Goal: Task Accomplishment & Management: Use online tool/utility

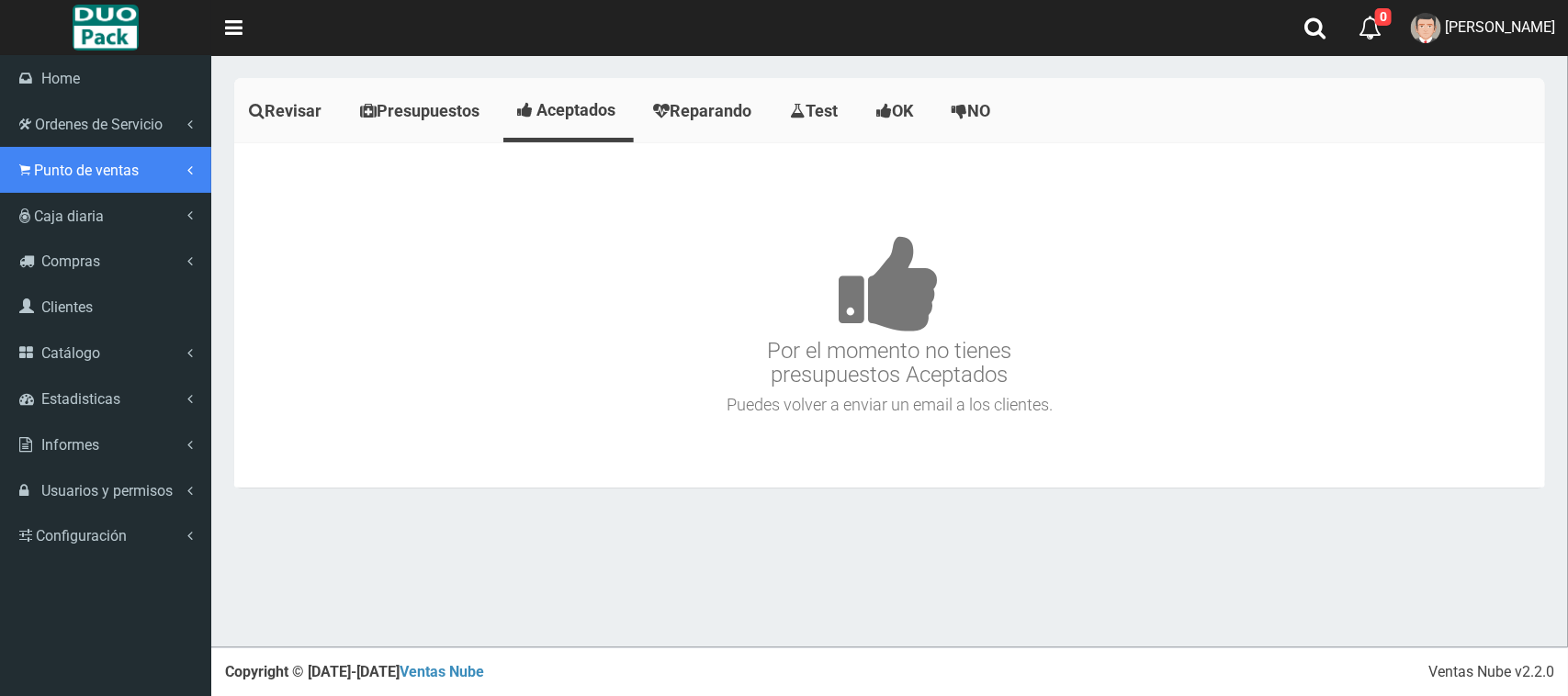
click at [116, 175] on span "Punto de ventas" at bounding box center [86, 171] width 105 height 18
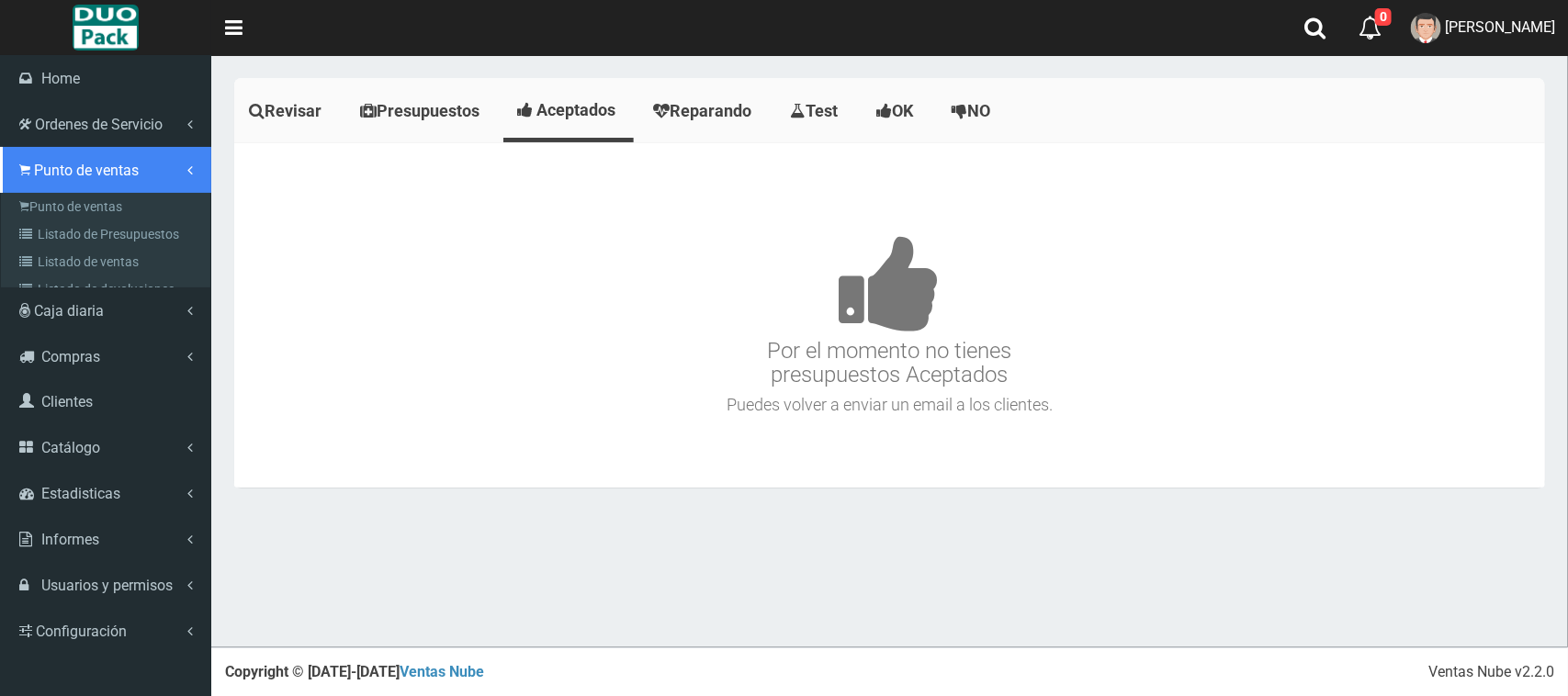
click at [107, 189] on link "Punto de ventas" at bounding box center [106, 170] width 211 height 46
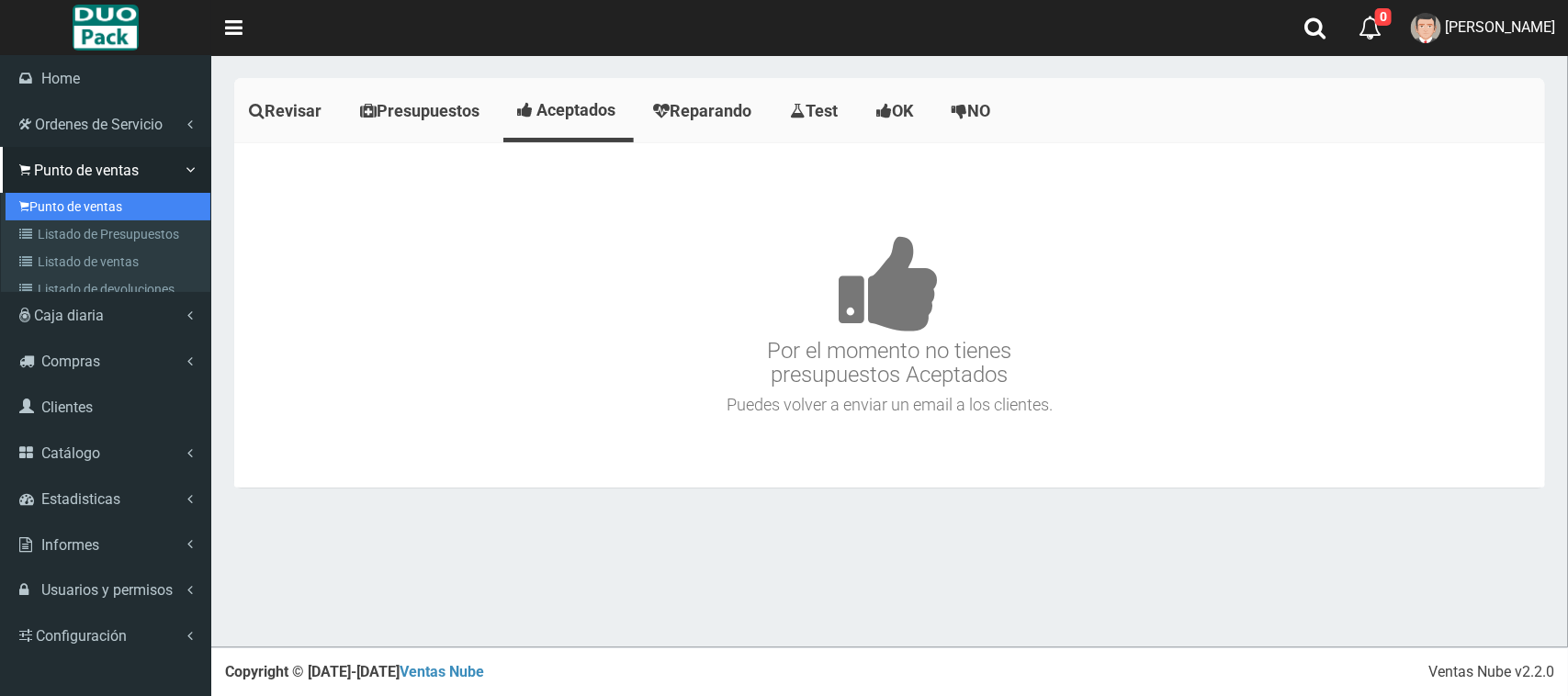
click at [108, 194] on link "Punto de ventas" at bounding box center [108, 207] width 205 height 28
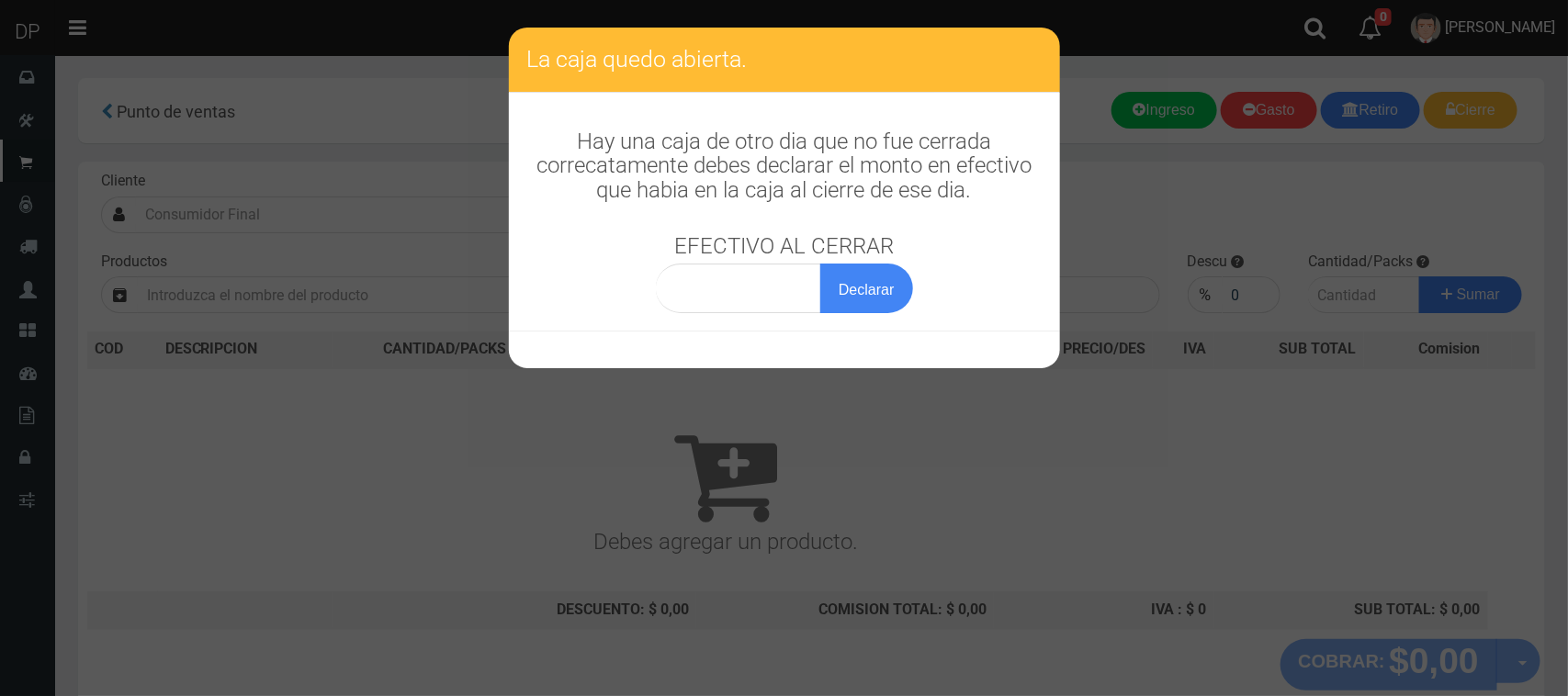
click at [974, 297] on div "Hay una caja de otro dia que no fue cerrada correcatamente debes declarar el mo…" at bounding box center [784, 212] width 551 height 239
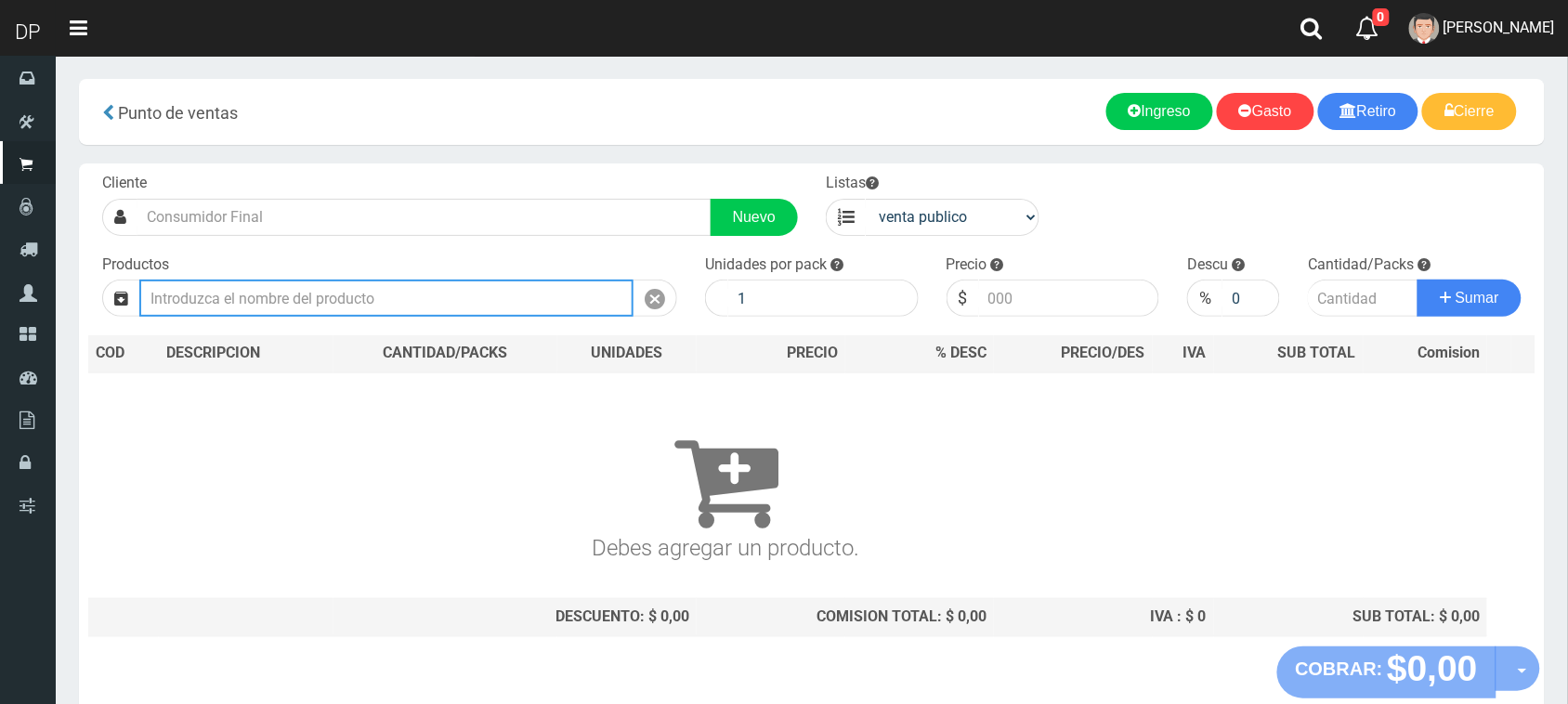
click at [490, 292] on input "text" at bounding box center [387, 297] width 495 height 37
click at [491, 290] on input "text" at bounding box center [387, 297] width 495 height 37
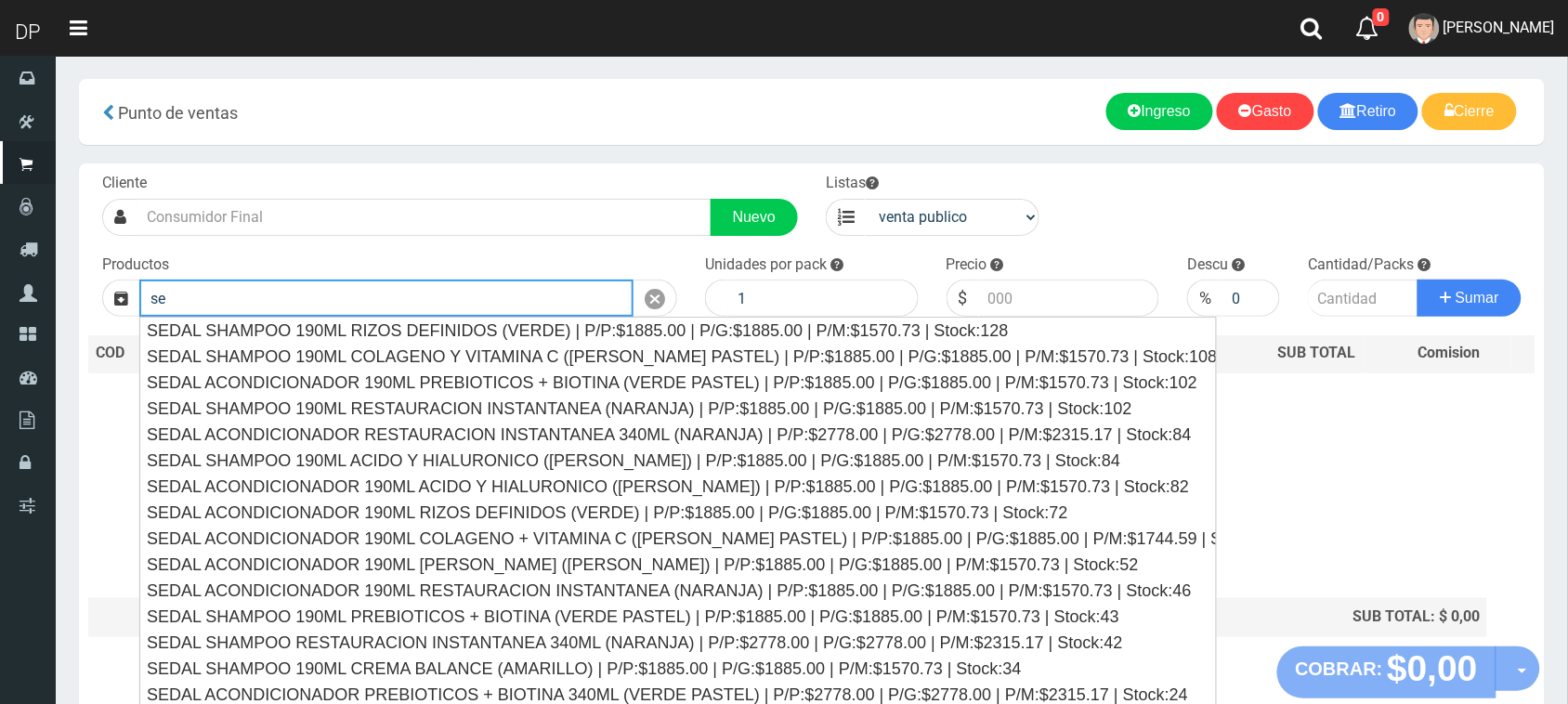
type input "s"
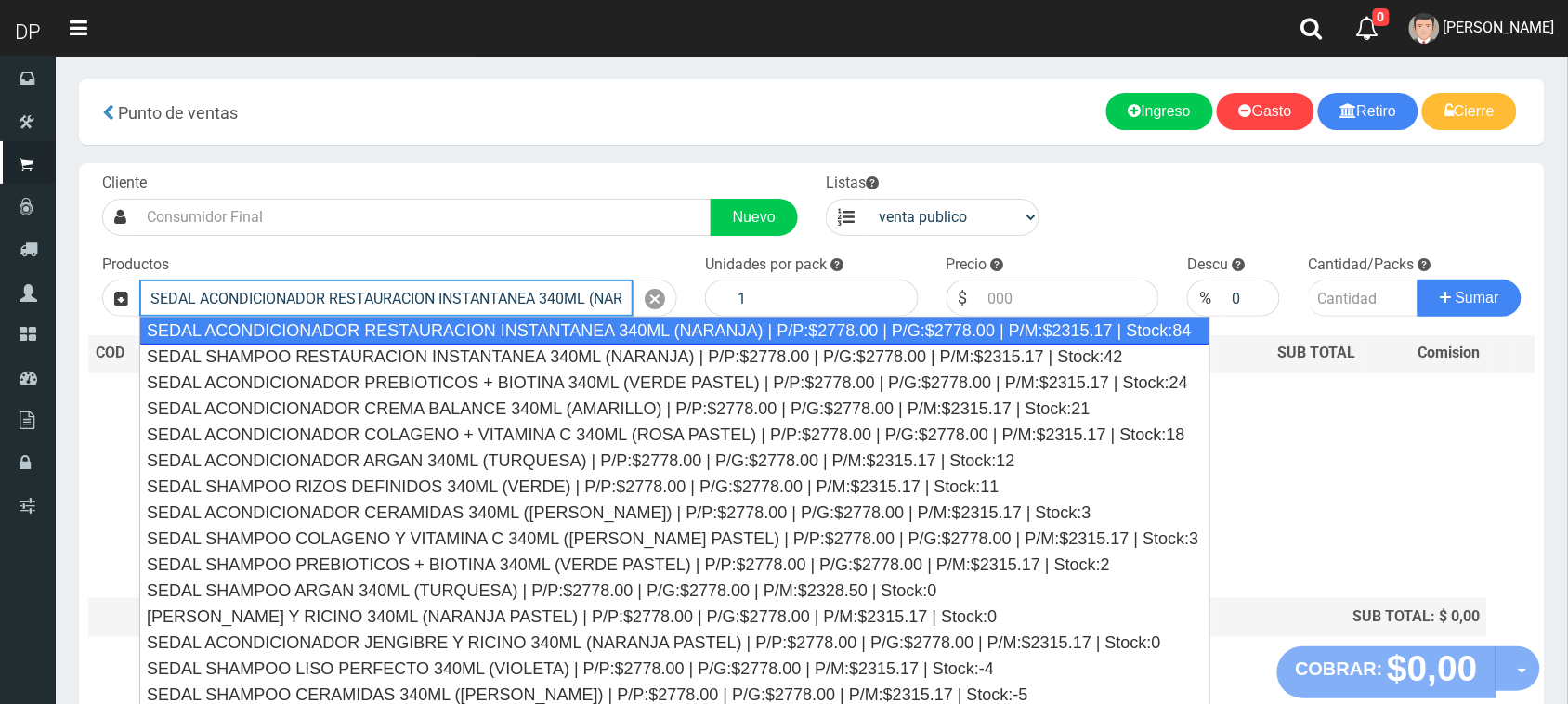
scroll to position [0, 433]
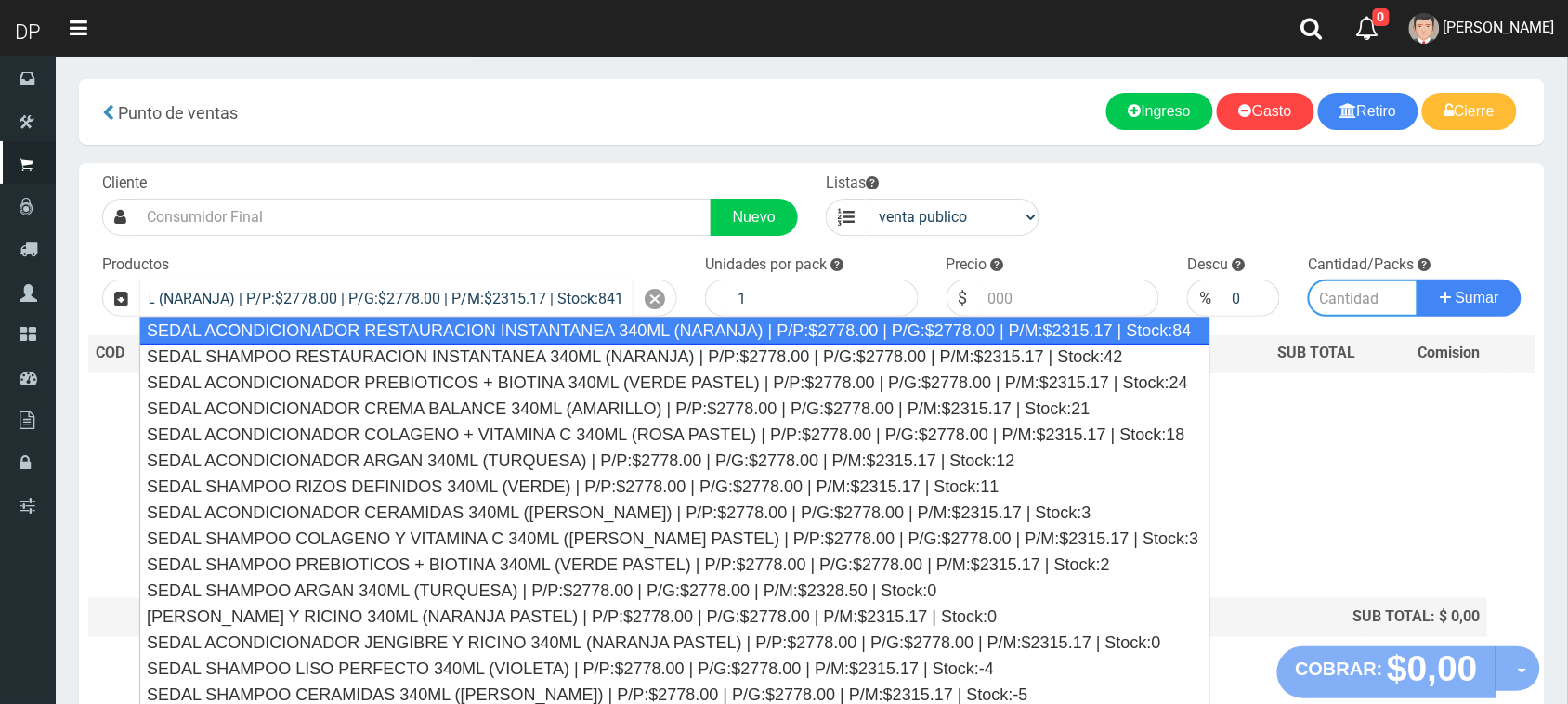
type input "SEDAL ACONDICIONADOR RESTAURACION INSTANTANEA 340ML (NARANJA) | P/P:$2778.00 | …"
type input "12"
type input "2778.00"
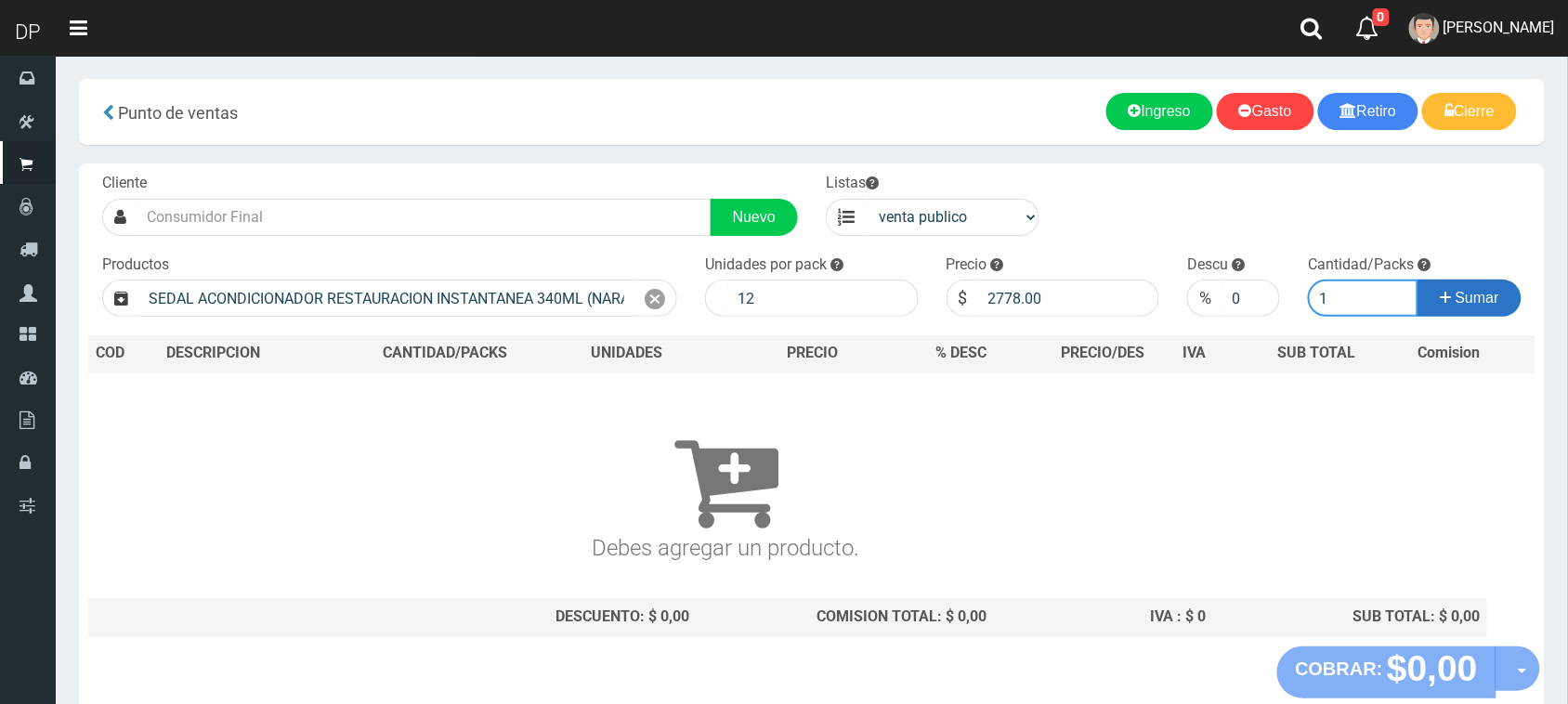
type input "1"
click at [1515, 302] on button "Sumar" at bounding box center [1469, 297] width 104 height 37
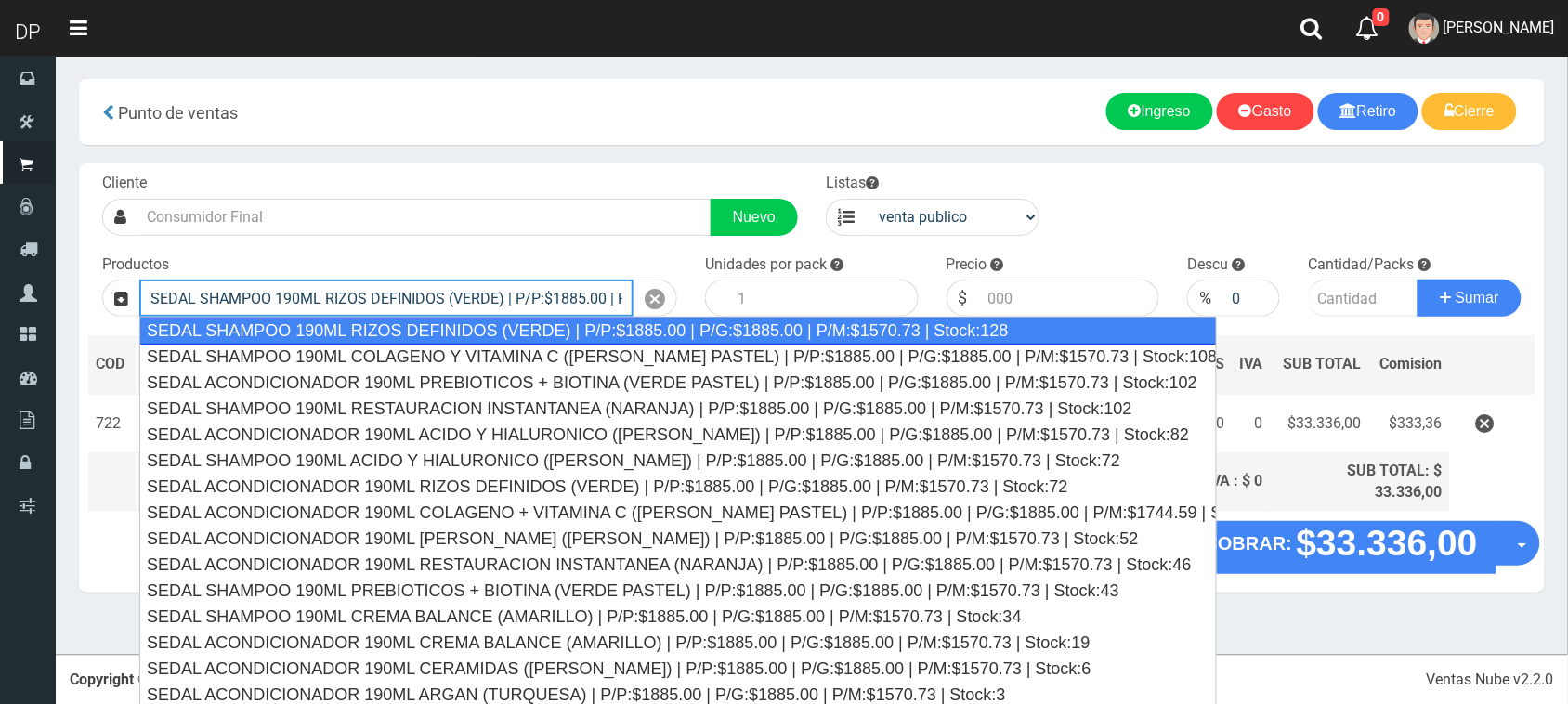
type input "SEDAL SHAMPOO 190ML RIZOS DEFINIDOS (VERDE) | P/P:$1885.00 | P/G:$1885.00 | P/M…"
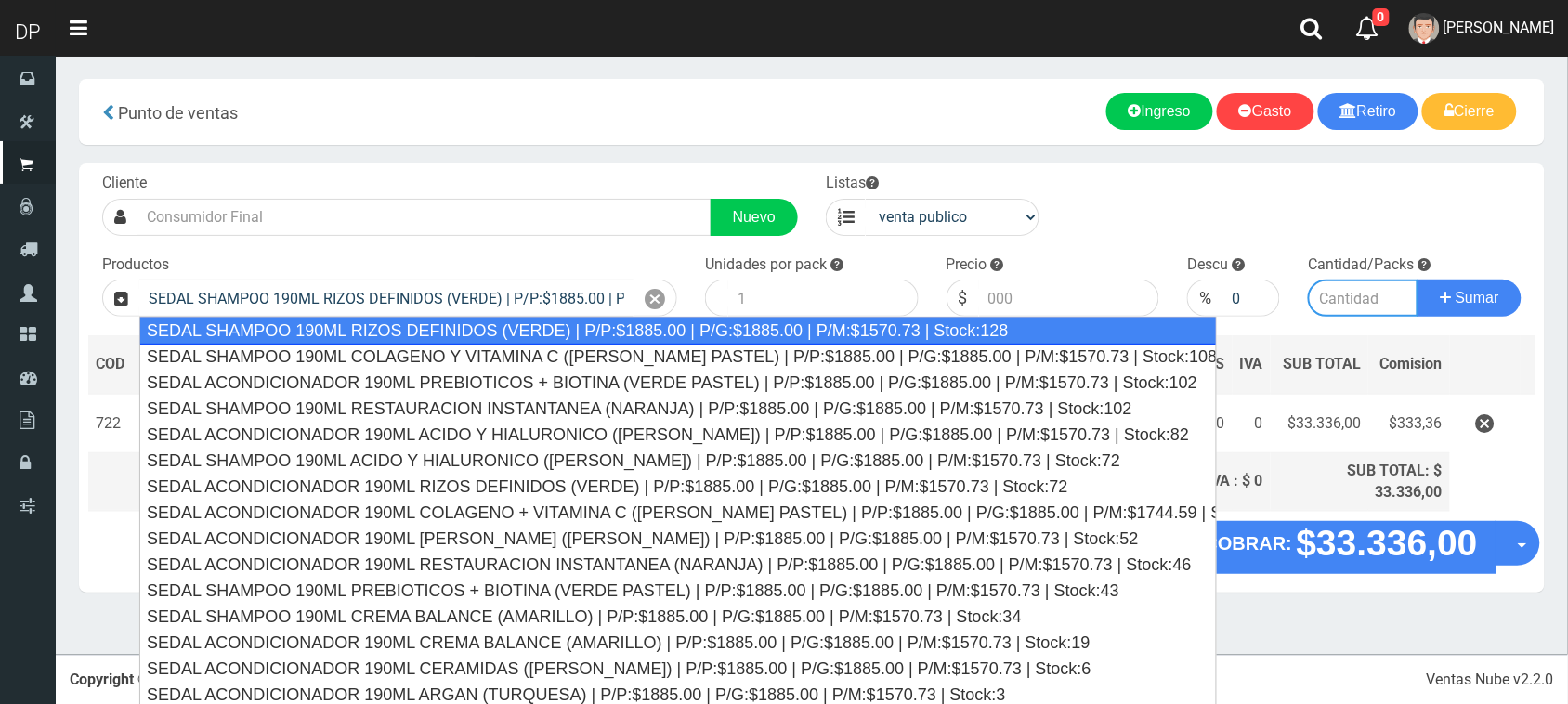
type input "12"
type input "1885.00"
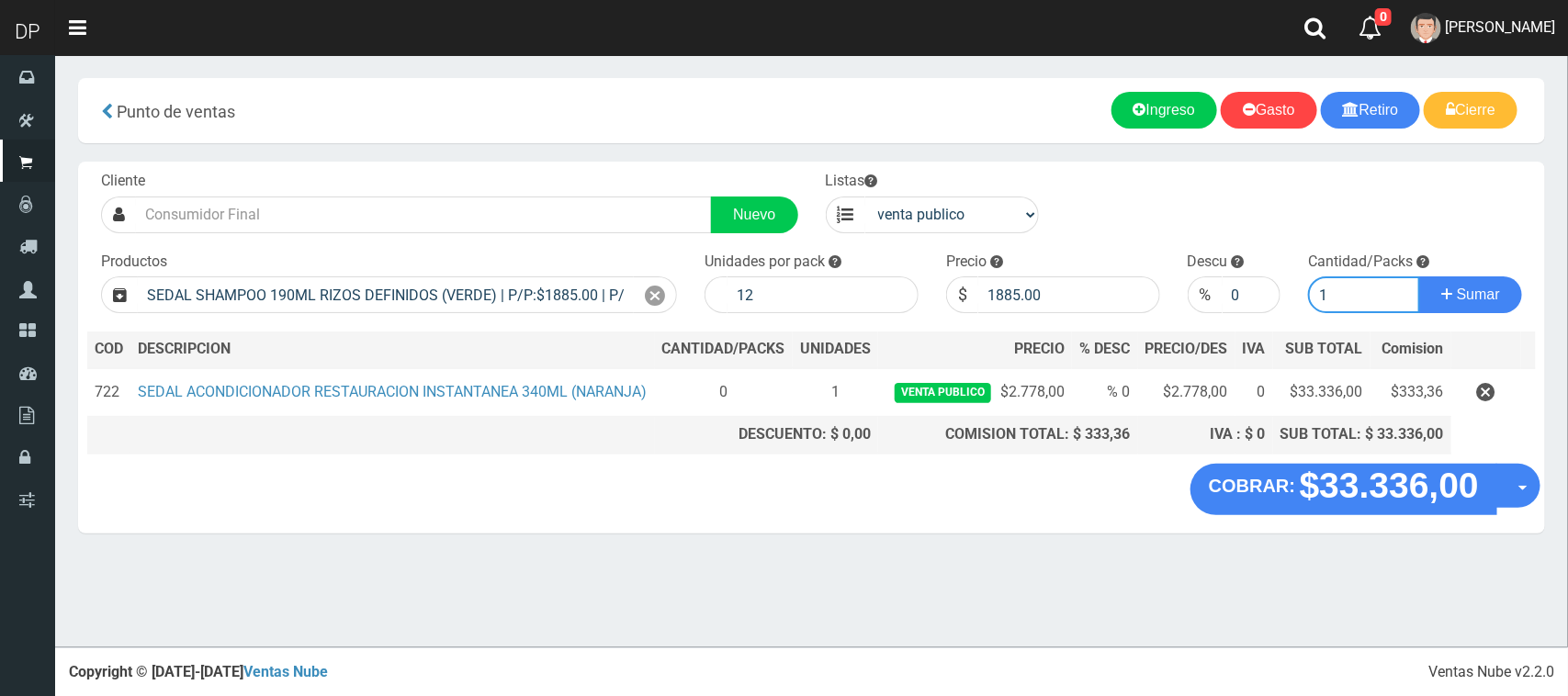
type input "1"
click at [1419, 276] on button "Sumar" at bounding box center [1470, 294] width 103 height 36
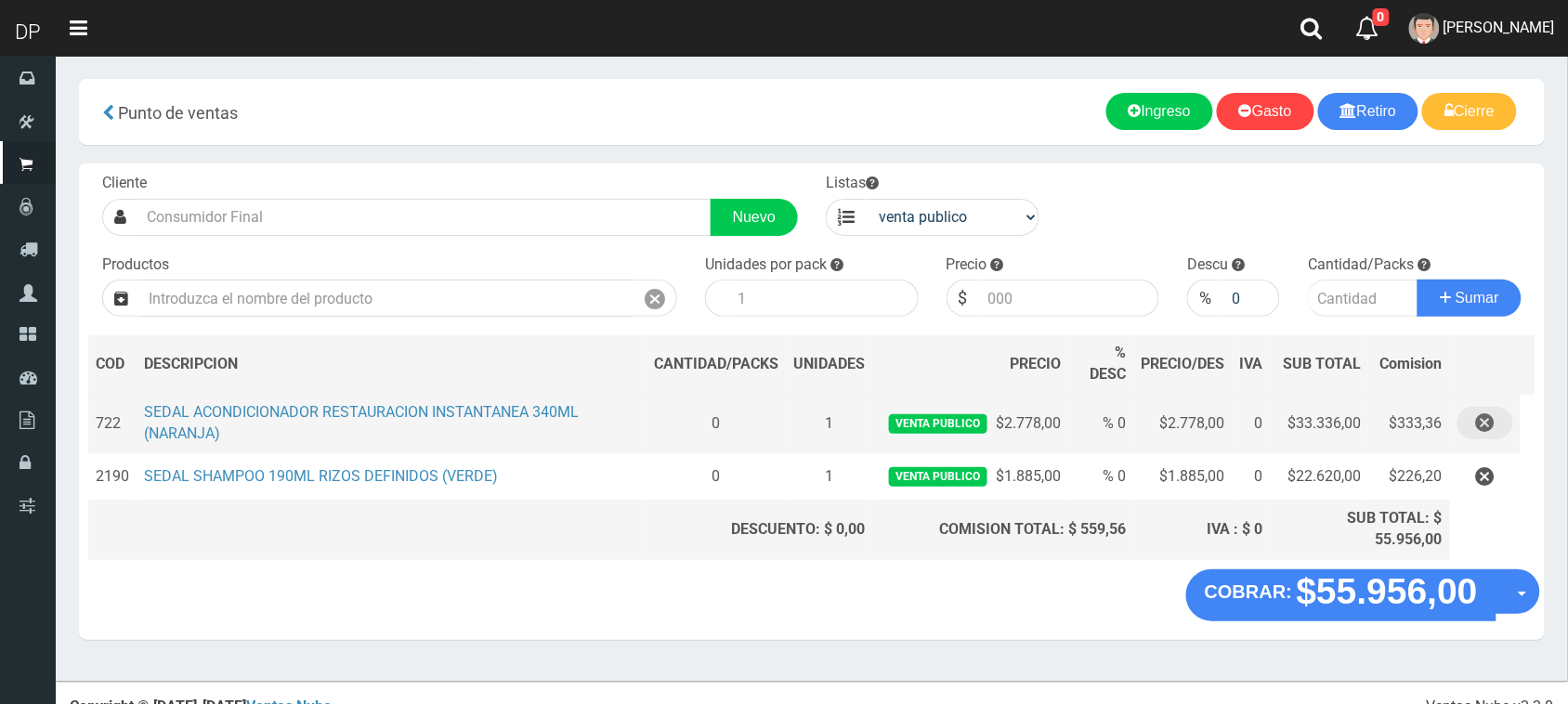
click at [1502, 425] on button "button" at bounding box center [1486, 423] width 56 height 33
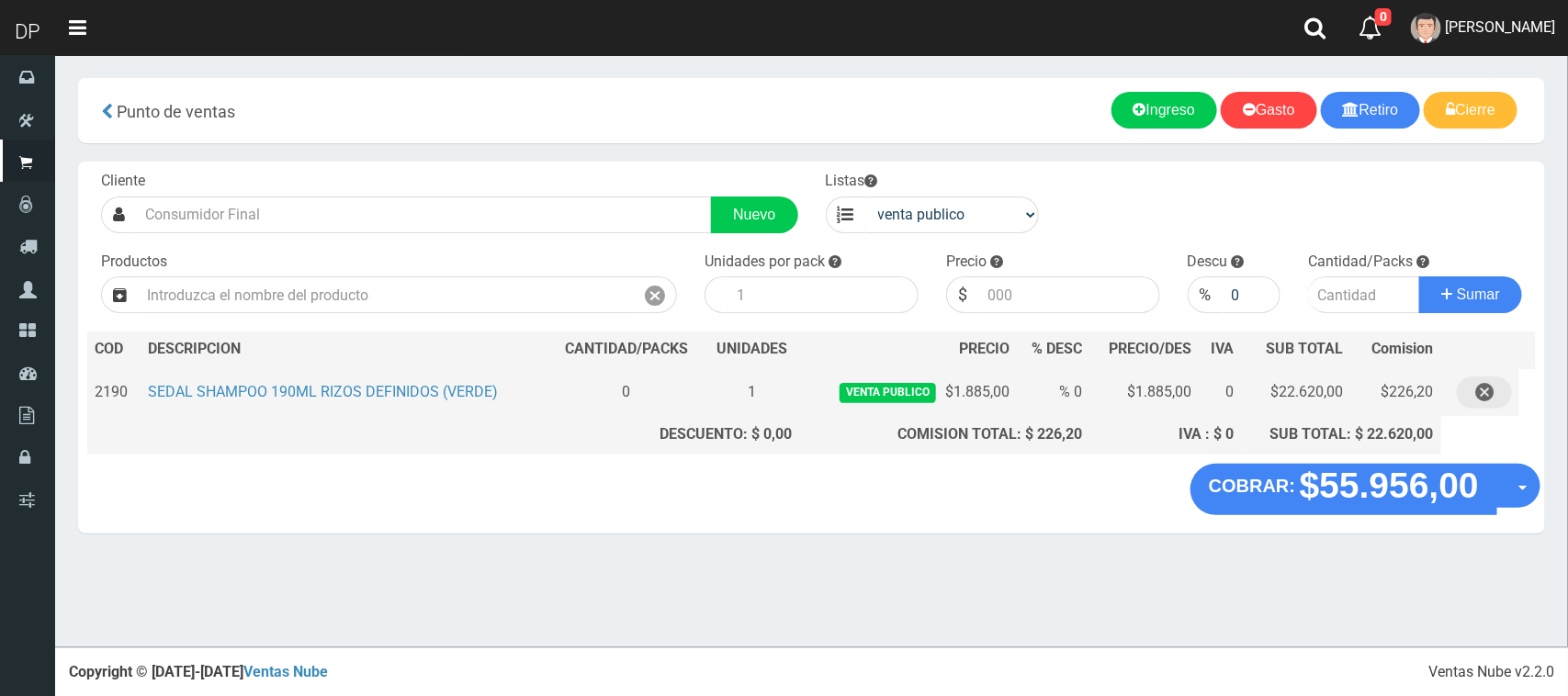
click at [1480, 397] on icon "button" at bounding box center [1484, 392] width 19 height 33
